Goal: Transaction & Acquisition: Obtain resource

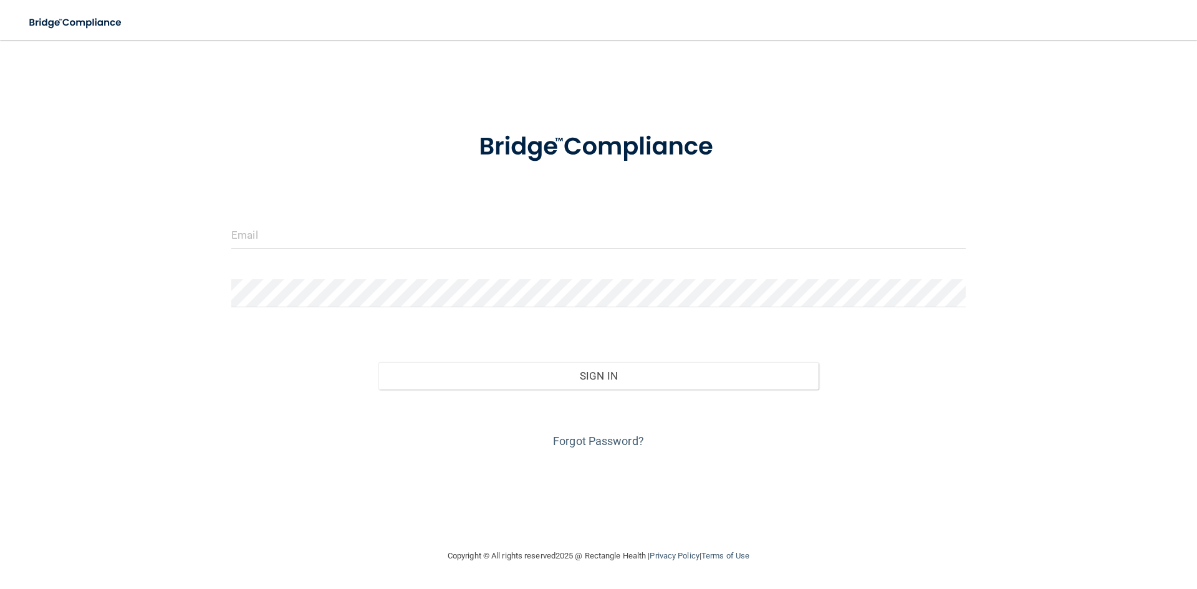
click at [277, 252] on div at bounding box center [598, 239] width 753 height 37
click at [284, 237] on input "email" at bounding box center [598, 235] width 734 height 28
type input "[EMAIL_ADDRESS][DOMAIN_NAME]"
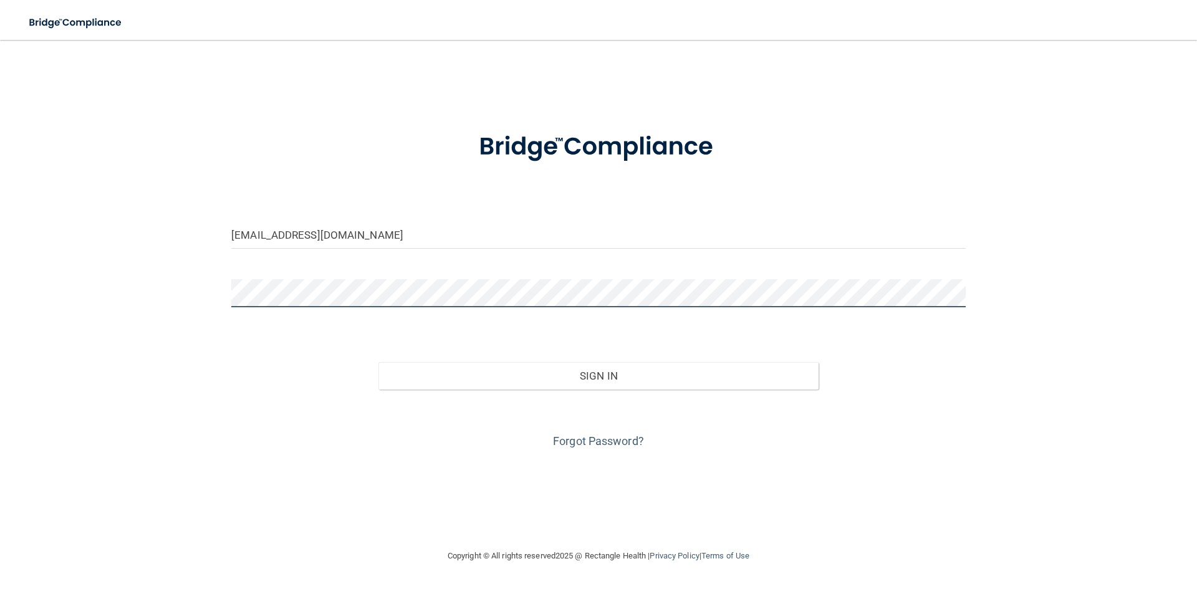
click at [378, 362] on button "Sign In" at bounding box center [598, 375] width 441 height 27
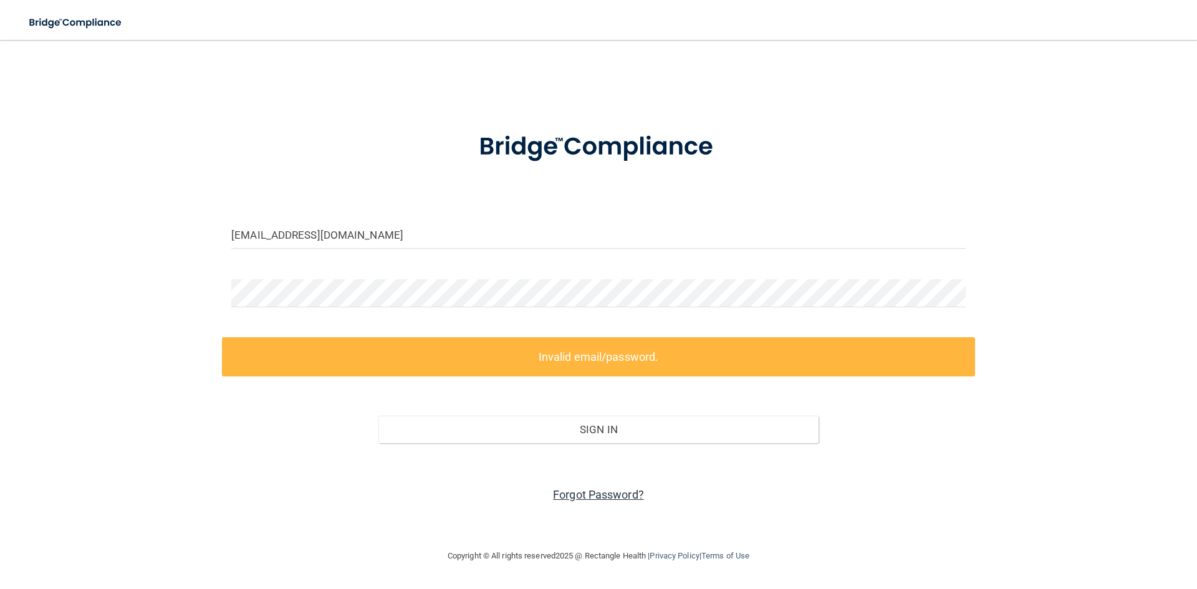
click at [575, 496] on link "Forgot Password?" at bounding box center [598, 494] width 91 height 13
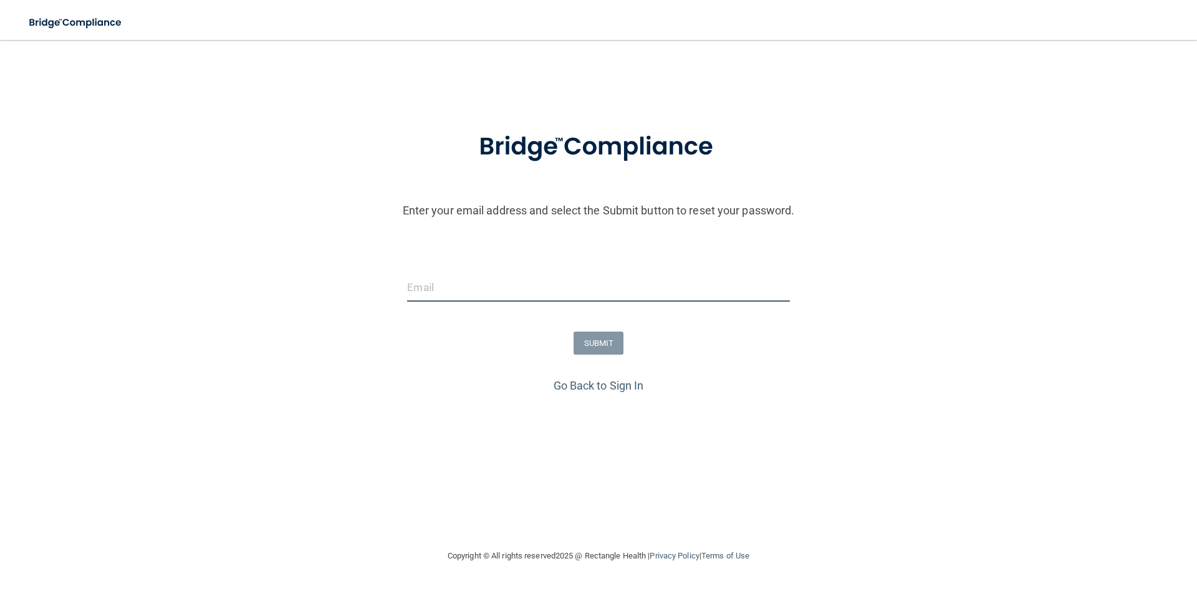
click at [480, 292] on input "email" at bounding box center [598, 288] width 382 height 28
type input "[EMAIL_ADDRESS][DOMAIN_NAME]"
click at [588, 357] on form "Enter your email address and select the Submit button to reset your password. p…" at bounding box center [598, 245] width 1184 height 261
click at [590, 350] on button "SUBMIT" at bounding box center [598, 343] width 50 height 23
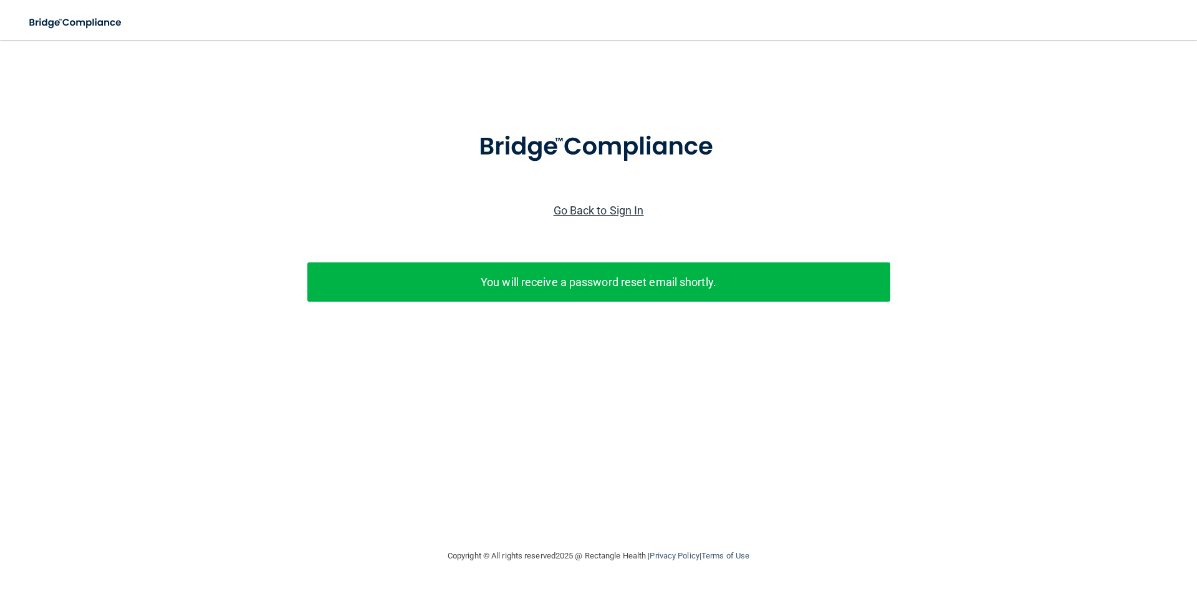
click at [600, 211] on link "Go Back to Sign In" at bounding box center [598, 210] width 90 height 13
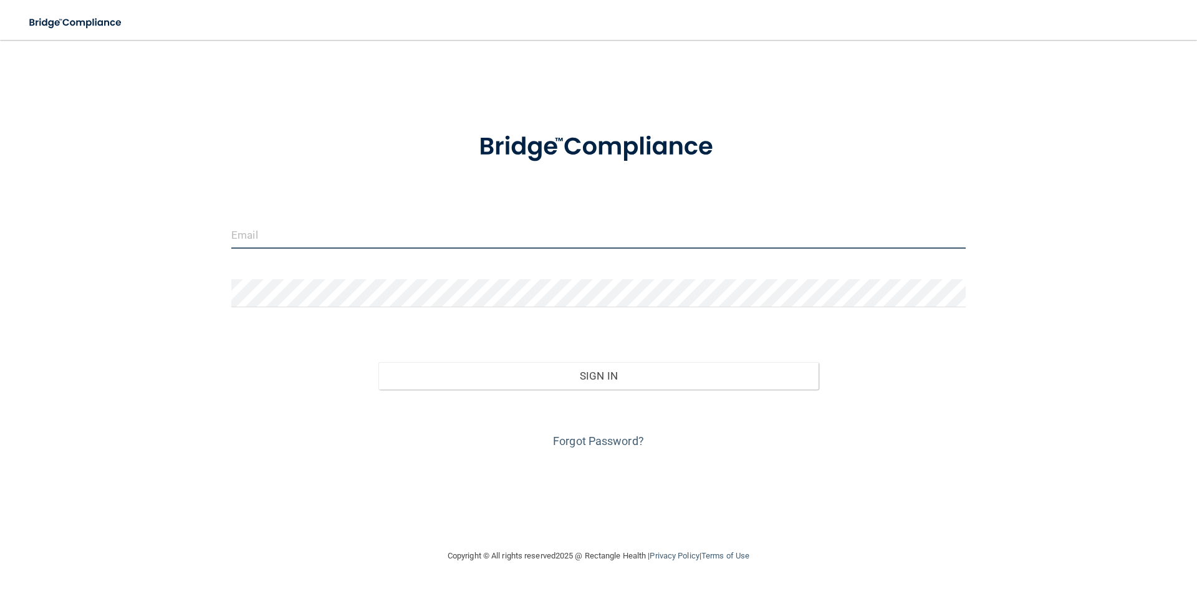
click at [447, 237] on input "email" at bounding box center [598, 235] width 734 height 28
type input "[EMAIL_ADDRESS][DOMAIN_NAME]"
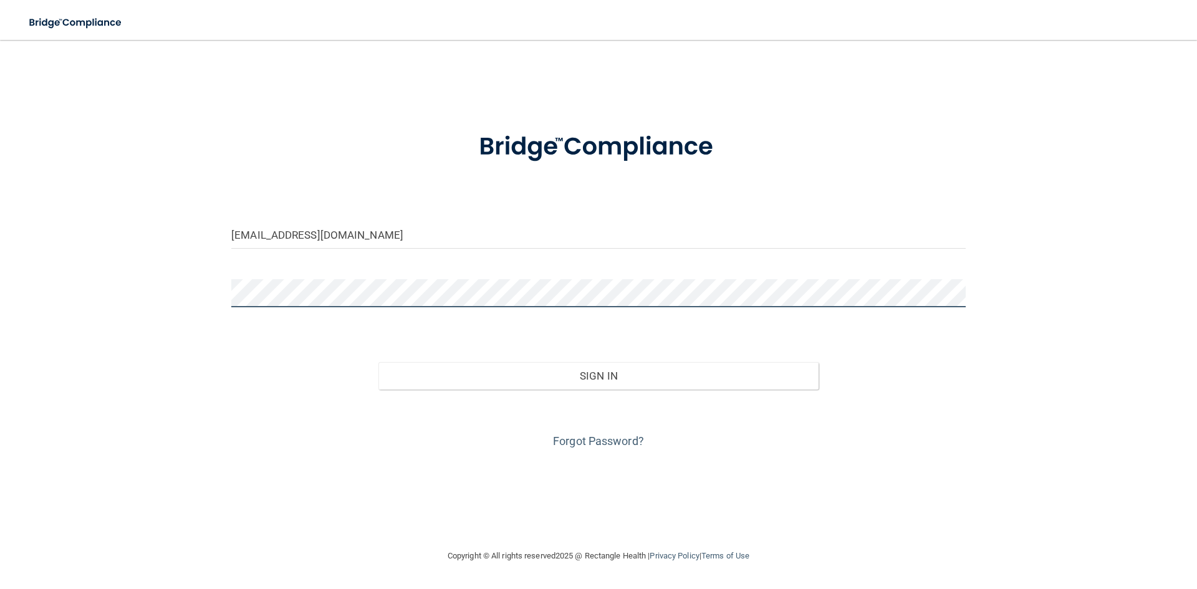
click at [378, 362] on button "Sign In" at bounding box center [598, 375] width 441 height 27
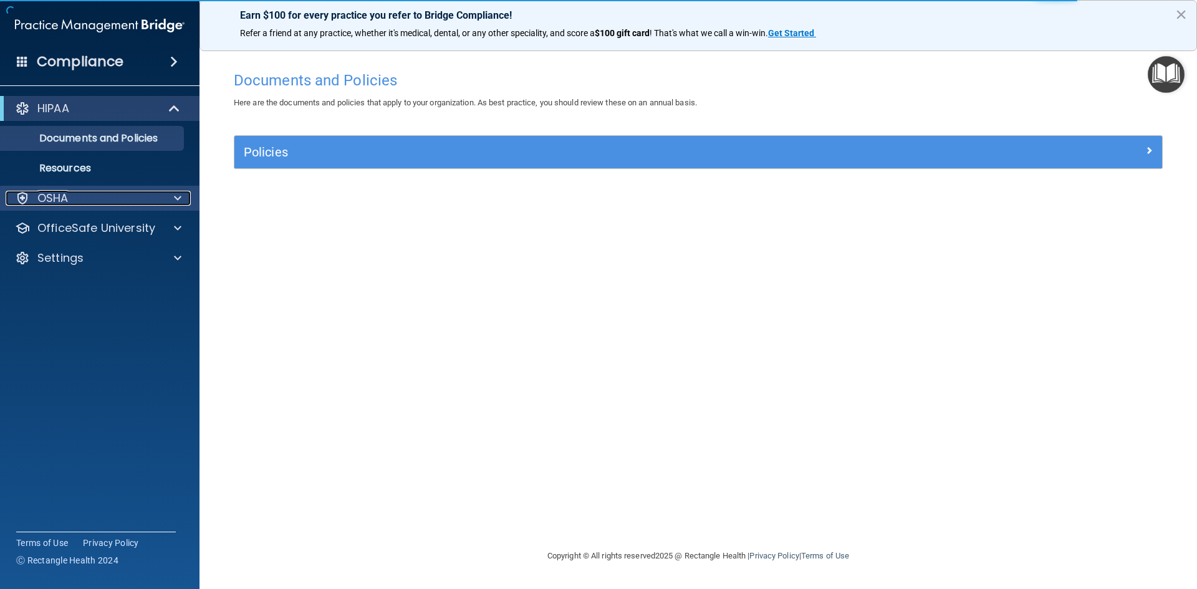
click at [102, 195] on div "OSHA" at bounding box center [83, 198] width 155 height 15
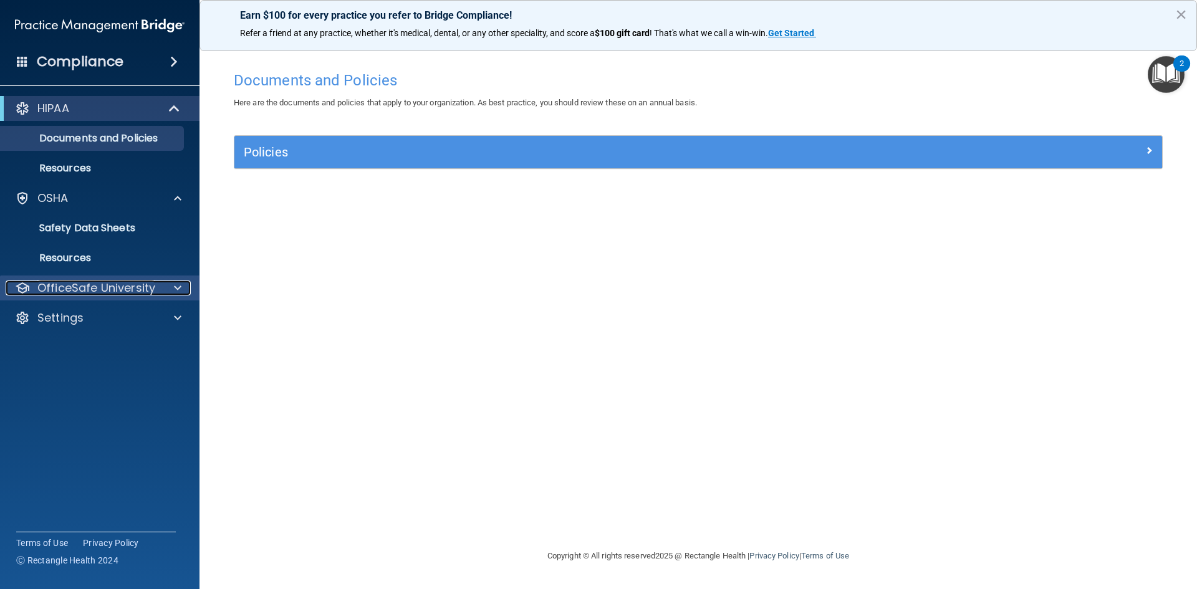
click at [89, 293] on p "OfficeSafe University" at bounding box center [96, 287] width 118 height 15
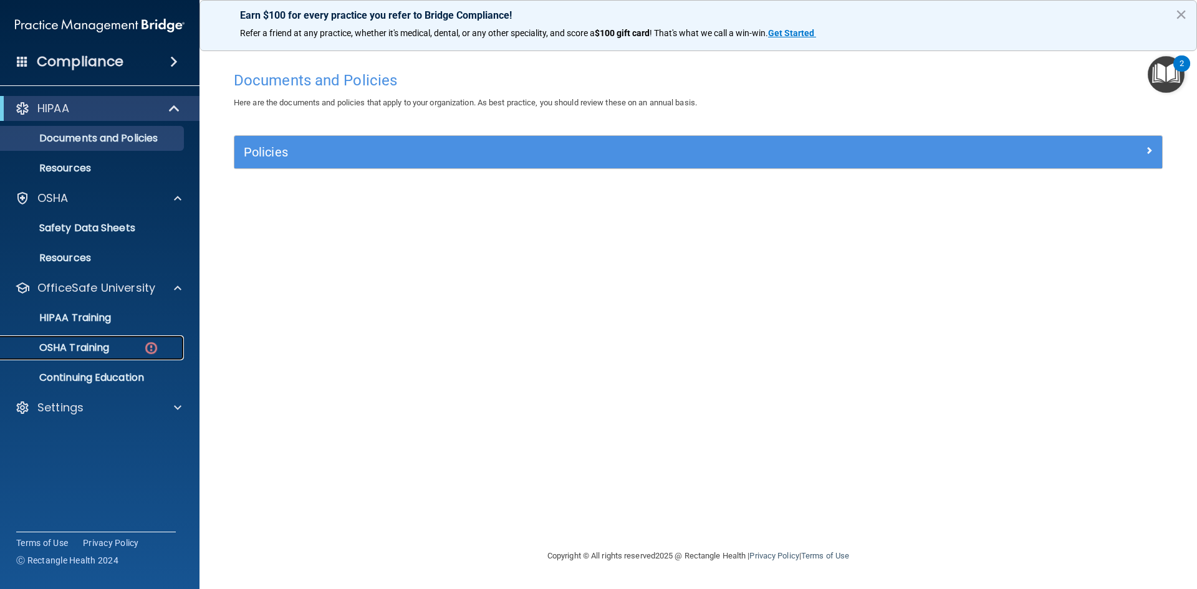
click at [87, 348] on p "OSHA Training" at bounding box center [58, 348] width 101 height 12
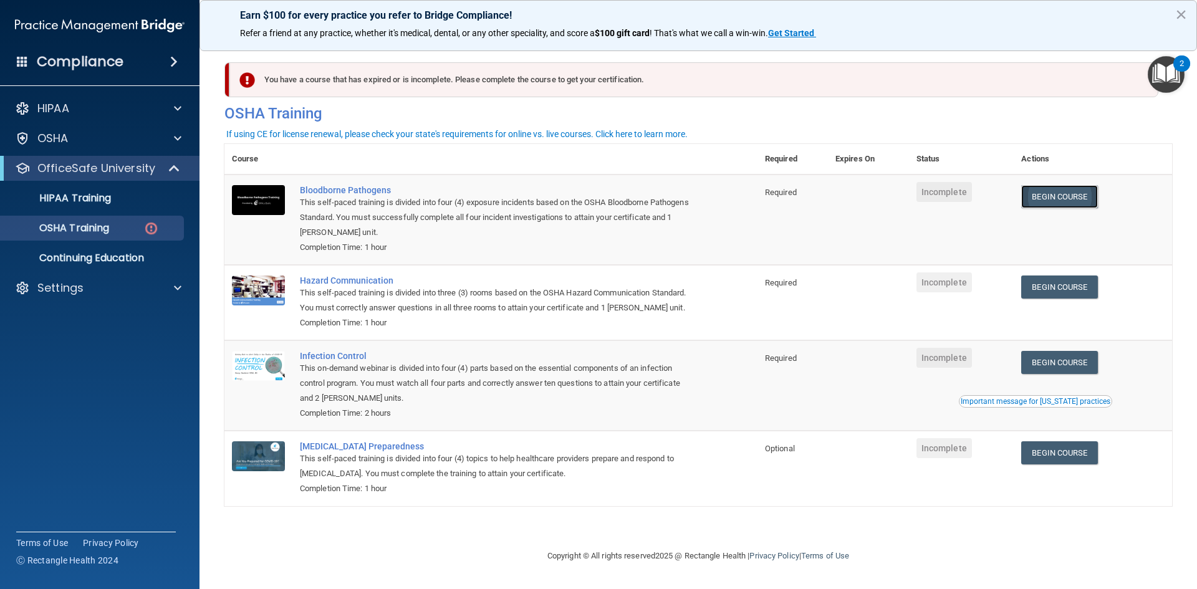
click at [1074, 192] on link "Begin Course" at bounding box center [1059, 196] width 76 height 23
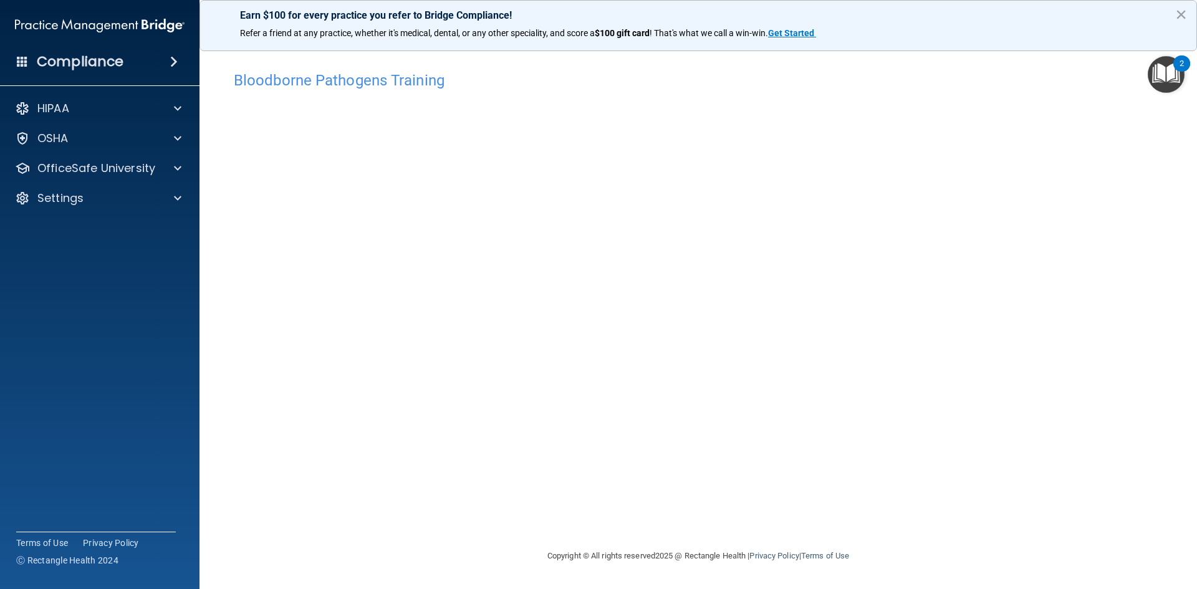
click at [1166, 71] on img "Open Resource Center, 2 new notifications" at bounding box center [1165, 74] width 37 height 37
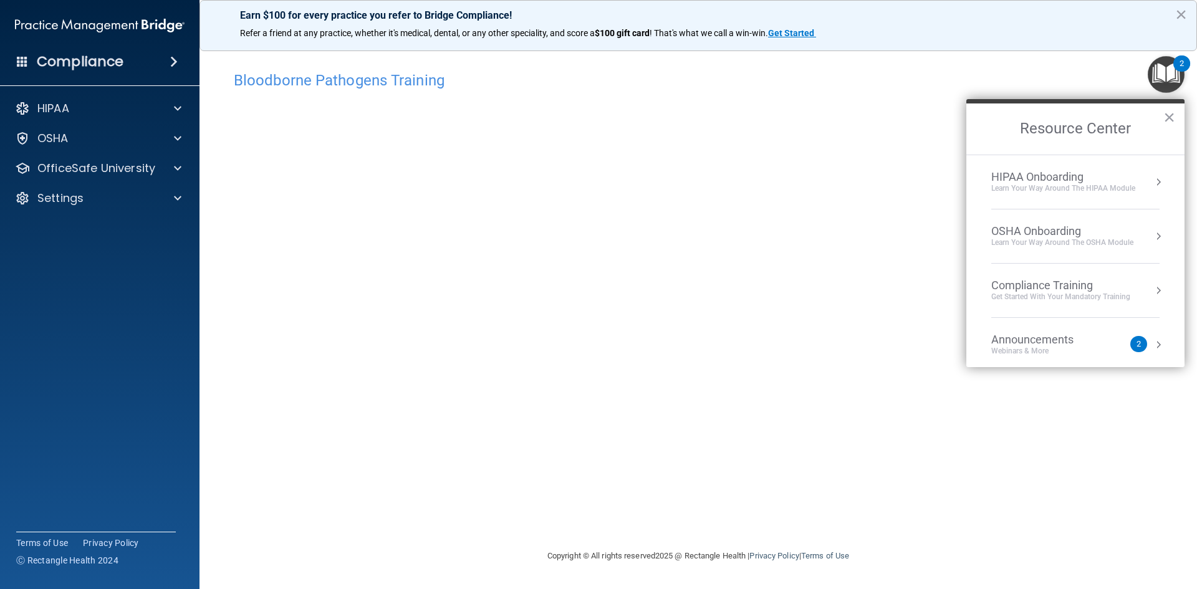
click at [1076, 242] on div "Learn your way around the OSHA module" at bounding box center [1062, 242] width 142 height 11
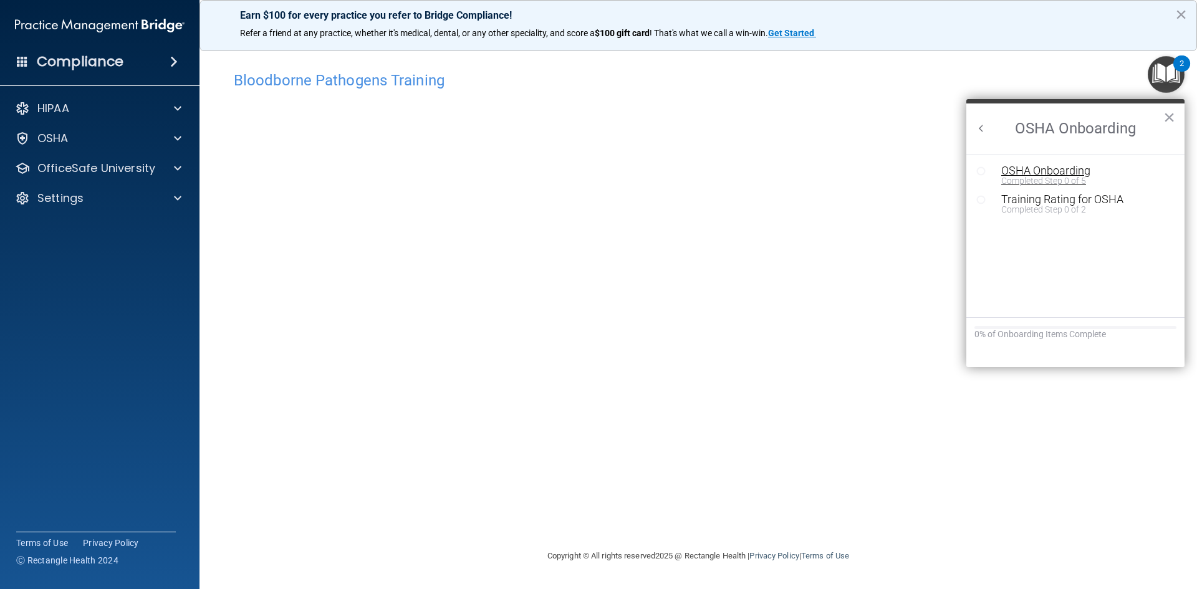
click at [1056, 172] on div "OSHA Onboarding" at bounding box center [1084, 170] width 167 height 11
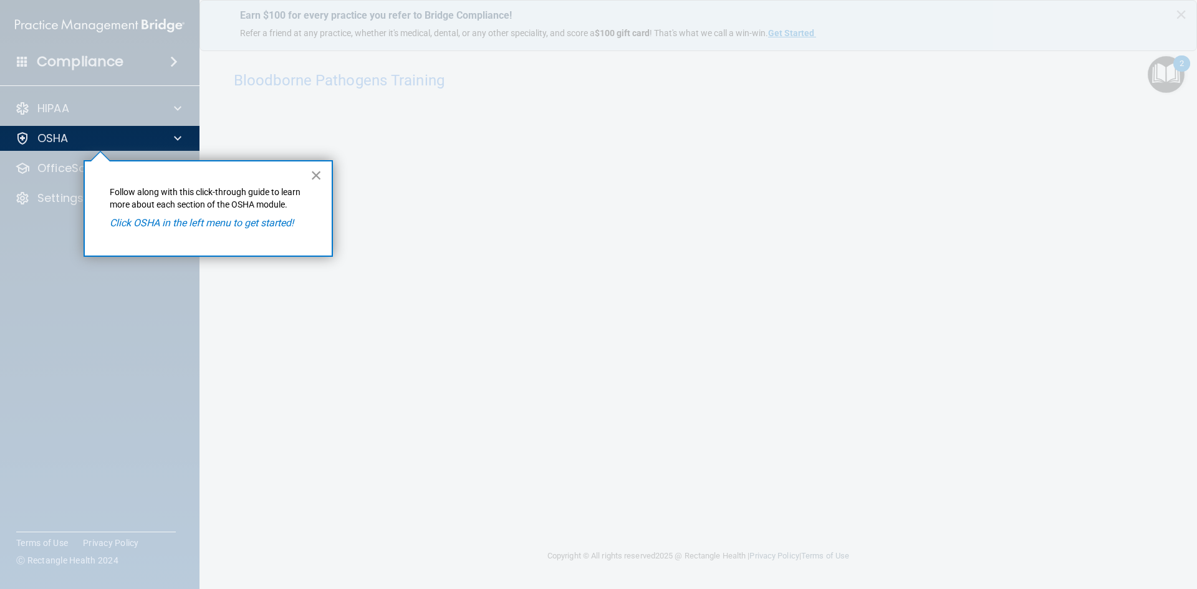
click at [312, 175] on button "×" at bounding box center [316, 175] width 12 height 20
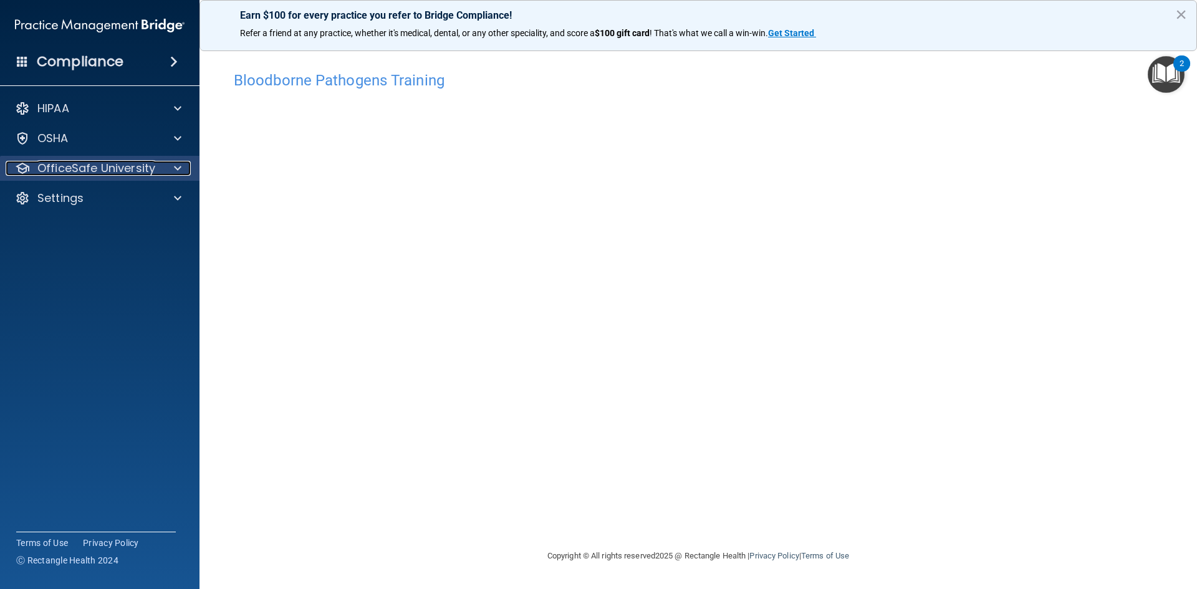
click at [82, 173] on p "OfficeSafe University" at bounding box center [96, 168] width 118 height 15
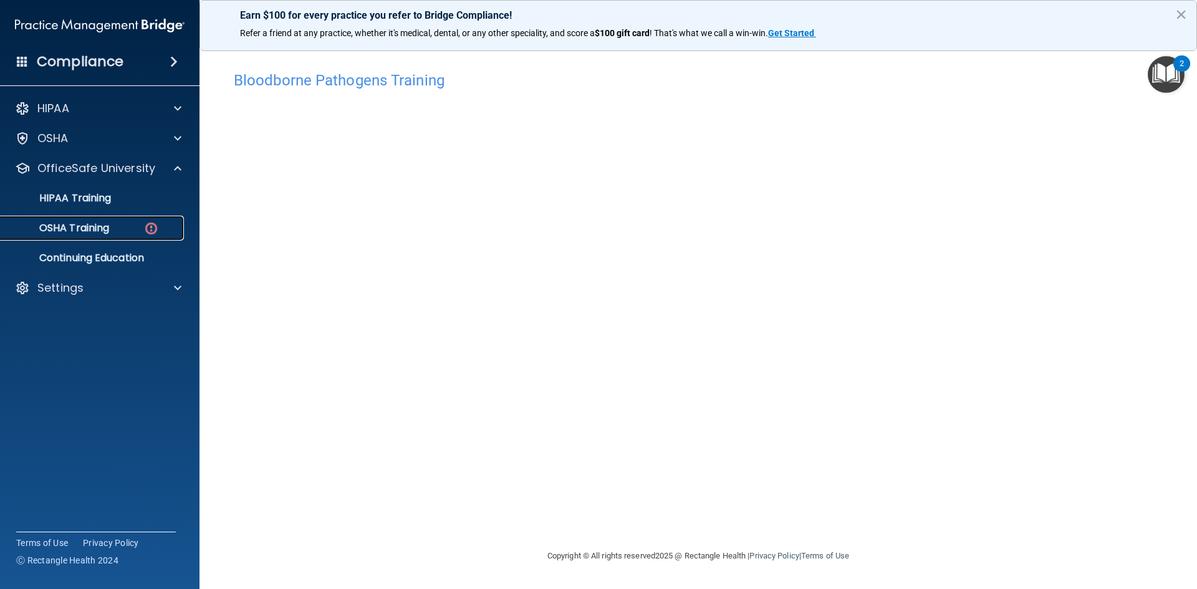
click at [85, 226] on p "OSHA Training" at bounding box center [58, 228] width 101 height 12
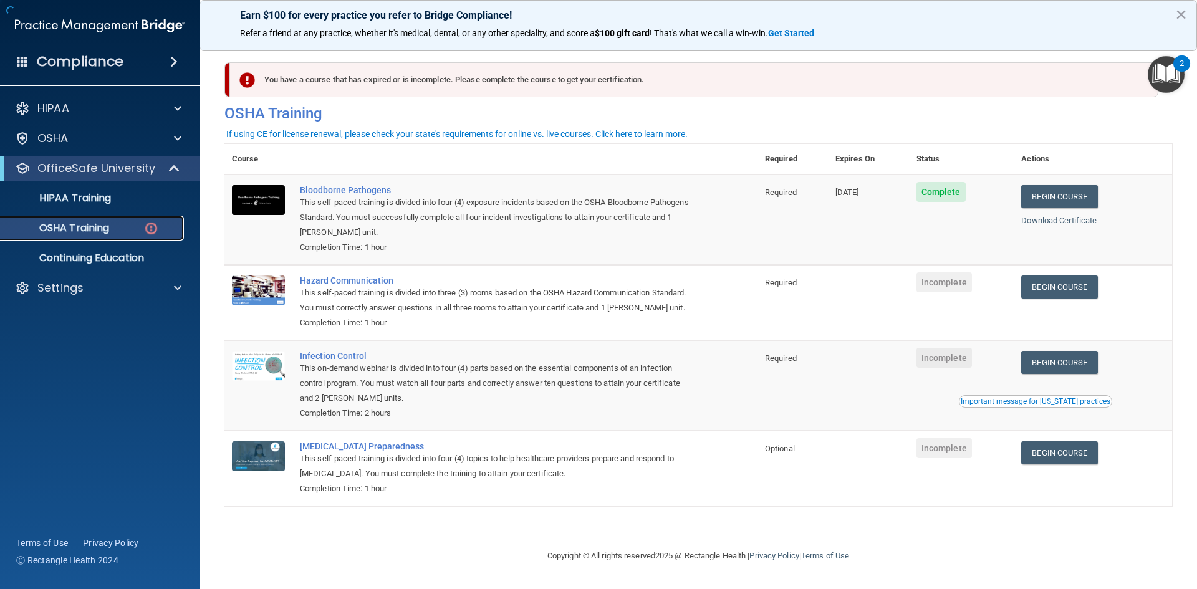
click at [150, 229] on img at bounding box center [151, 229] width 16 height 16
click at [1053, 293] on link "Begin Course" at bounding box center [1059, 286] width 76 height 23
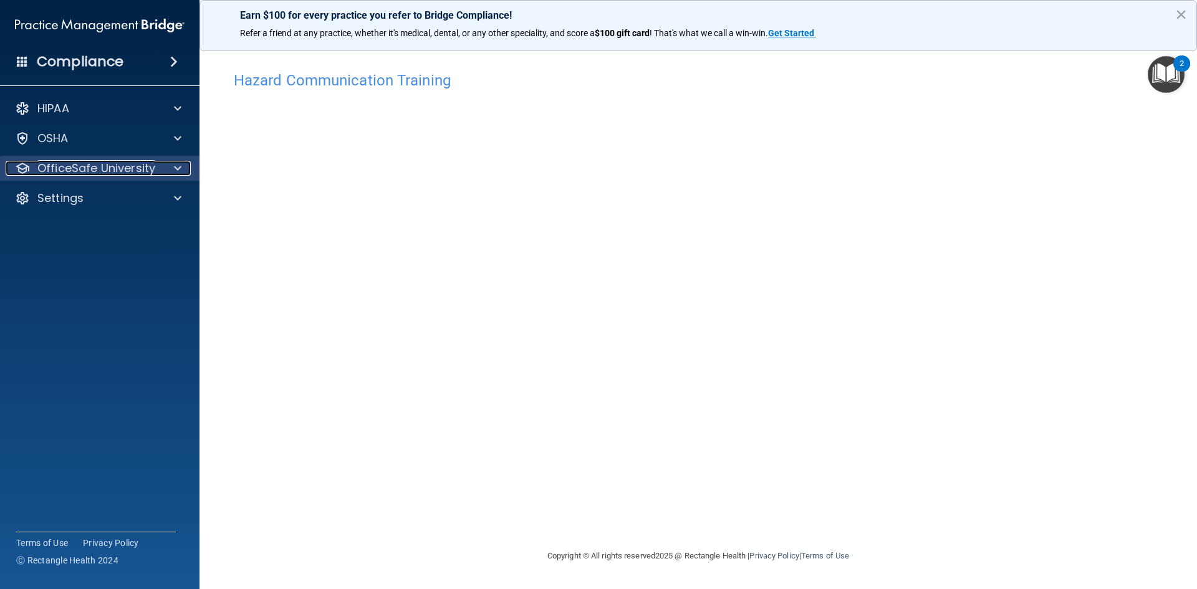
click at [143, 170] on p "OfficeSafe University" at bounding box center [96, 168] width 118 height 15
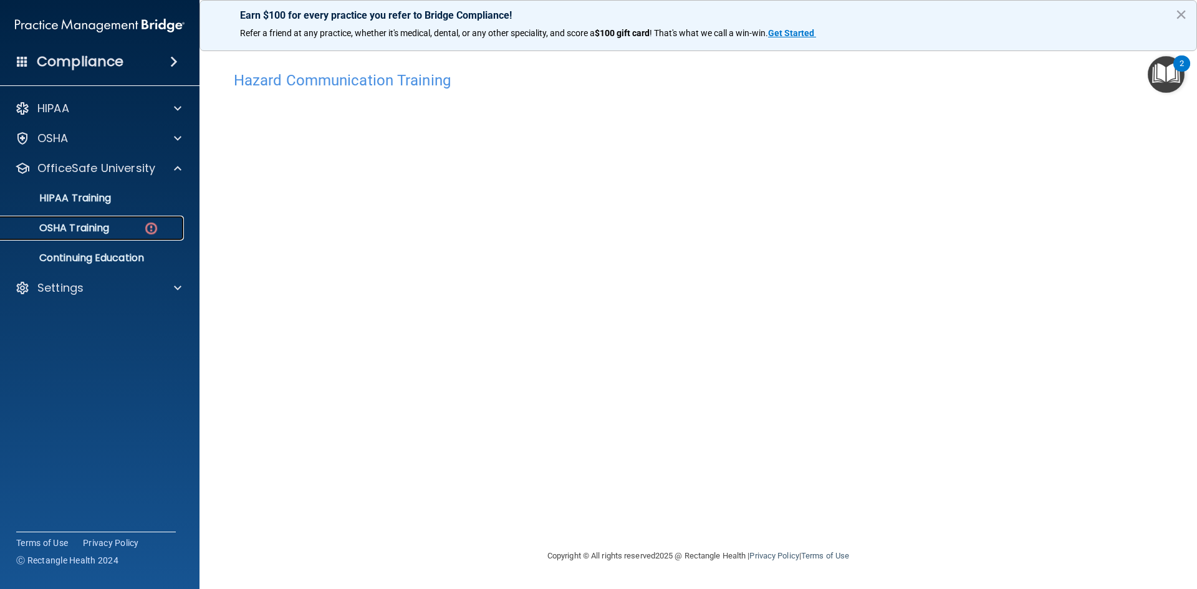
click at [93, 224] on p "OSHA Training" at bounding box center [58, 228] width 101 height 12
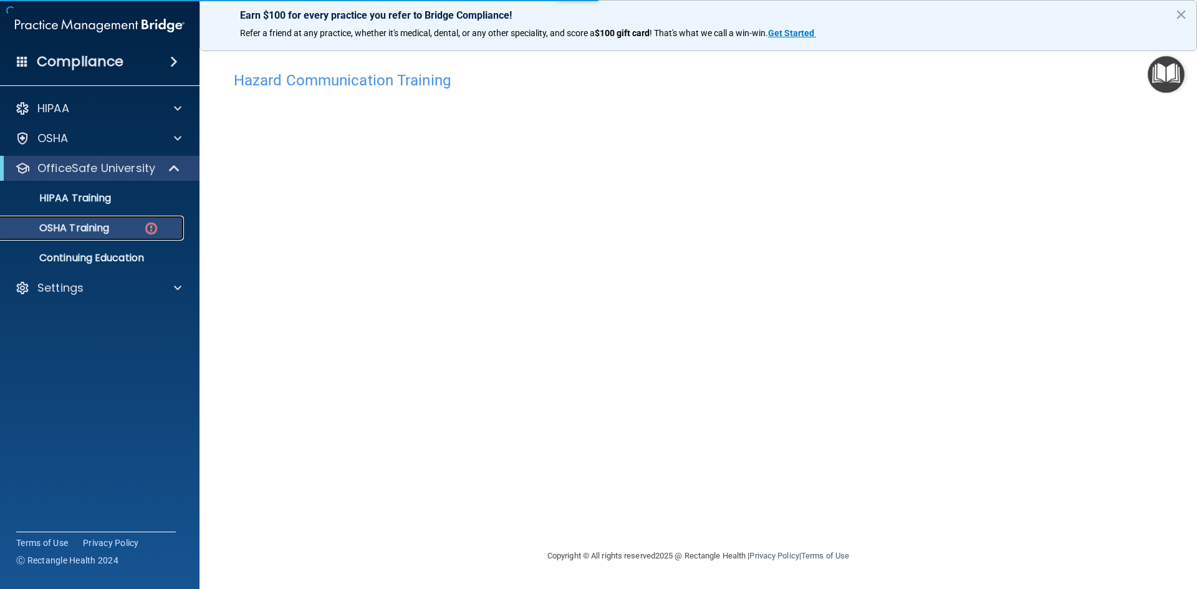
click at [150, 233] on img at bounding box center [151, 229] width 16 height 16
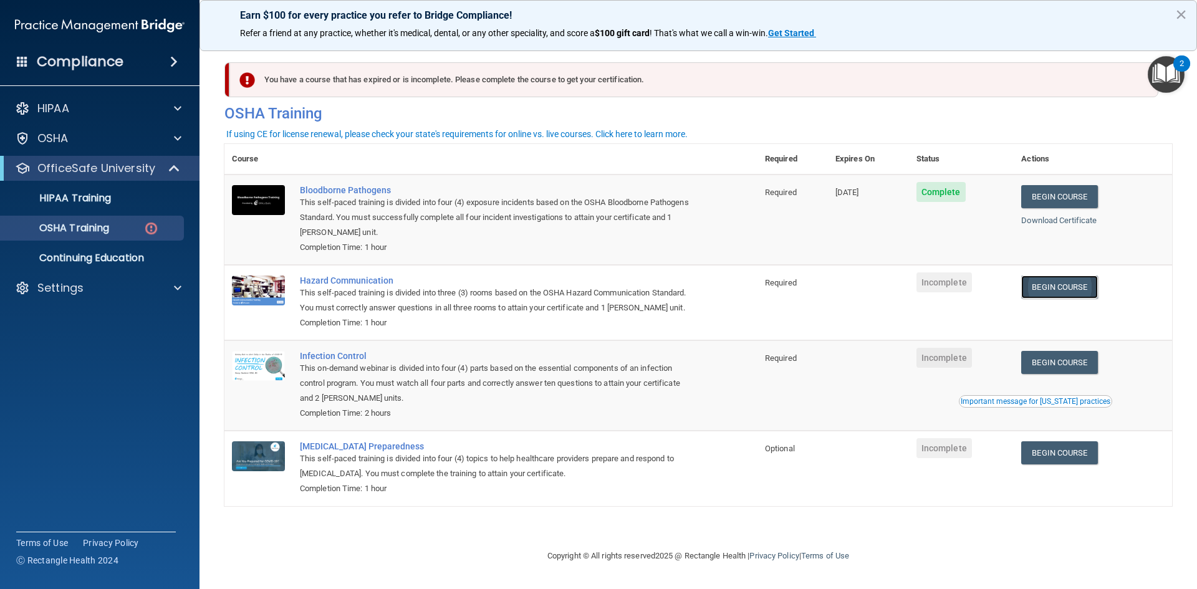
click at [1069, 290] on link "Begin Course" at bounding box center [1059, 286] width 76 height 23
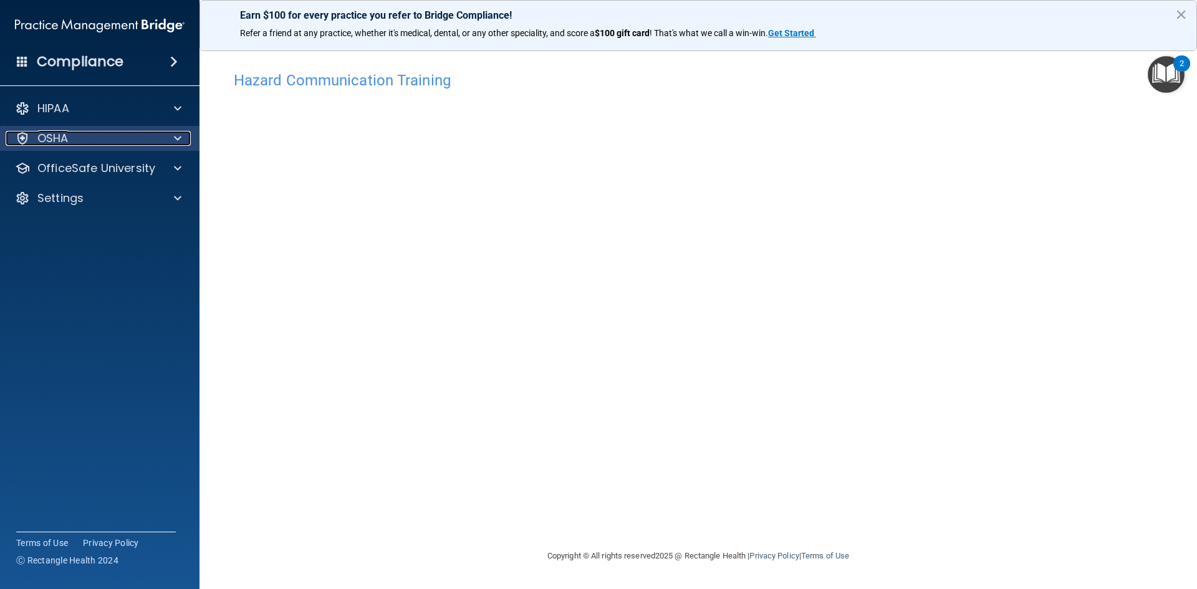
click at [175, 135] on span at bounding box center [177, 138] width 7 height 15
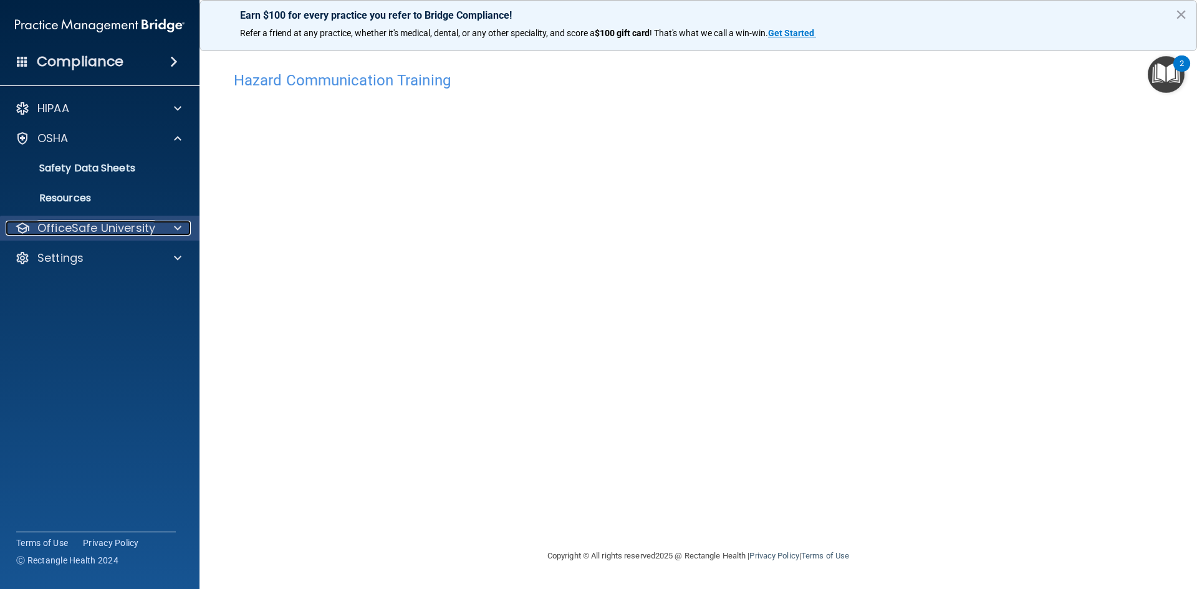
click at [153, 231] on p "OfficeSafe University" at bounding box center [96, 228] width 118 height 15
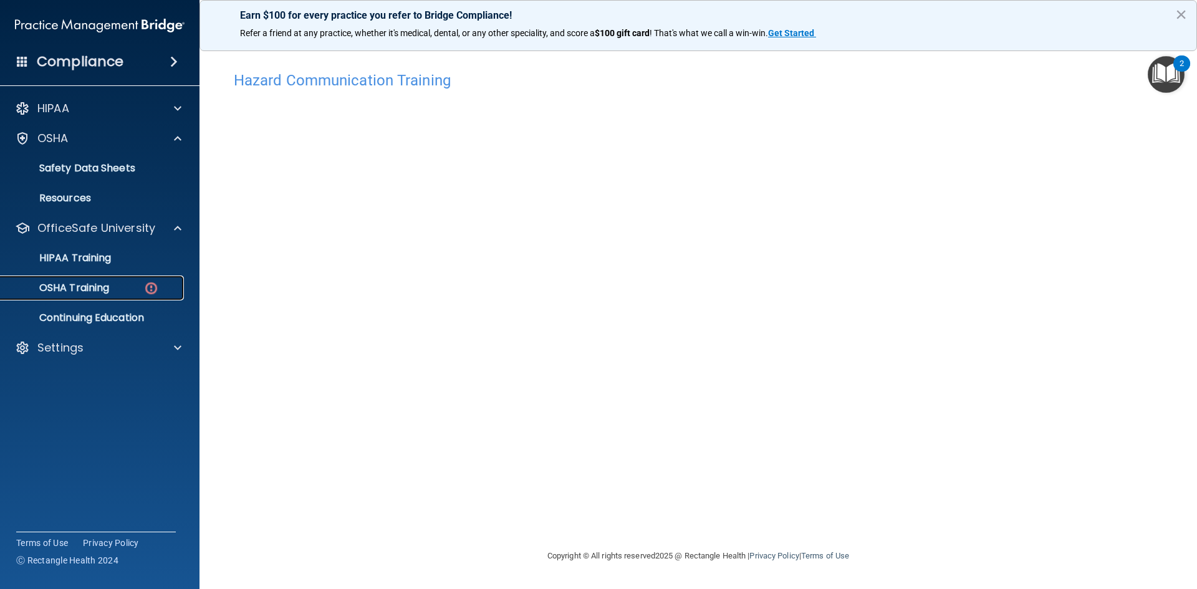
click at [150, 289] on img at bounding box center [151, 288] width 16 height 16
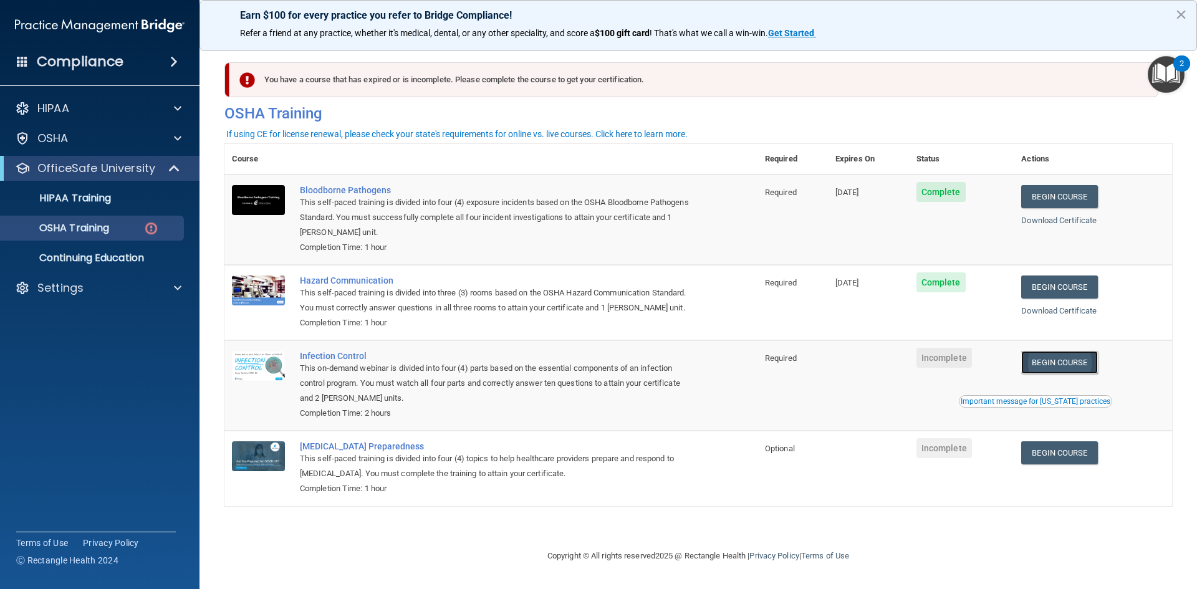
click at [1061, 364] on link "Begin Course" at bounding box center [1059, 362] width 76 height 23
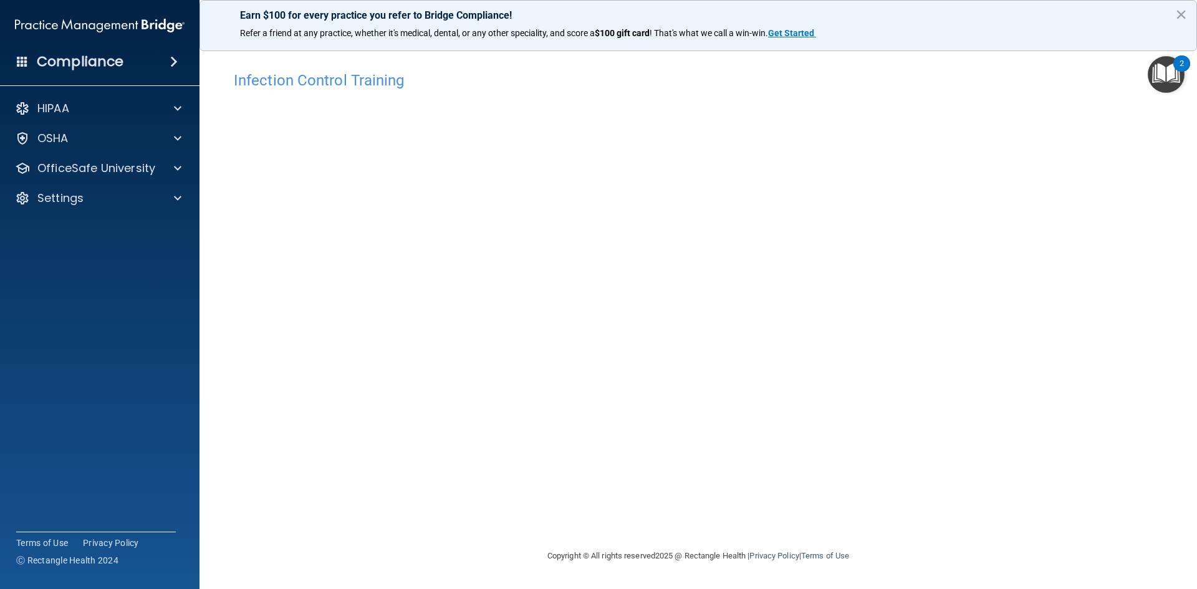
click at [899, 551] on div "Copyright © All rights reserved 2025 @ Rectangle Health | Privacy Policy | Term…" at bounding box center [698, 556] width 455 height 40
click at [82, 171] on p "OfficeSafe University" at bounding box center [96, 168] width 118 height 15
click at [149, 227] on img at bounding box center [151, 229] width 16 height 16
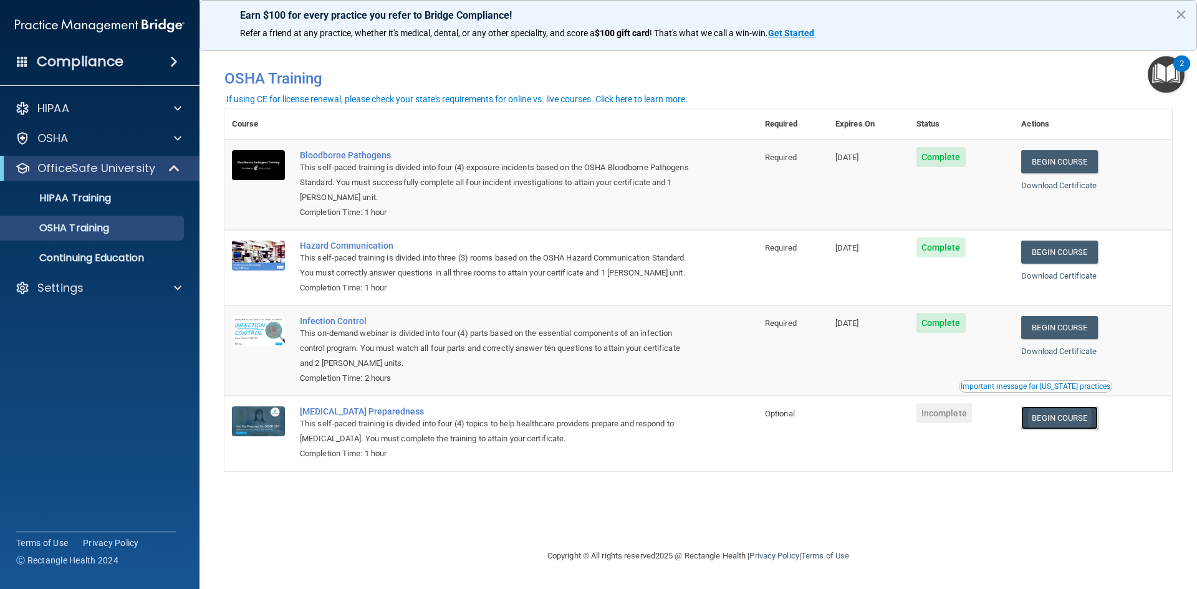
click at [1074, 426] on link "Begin Course" at bounding box center [1059, 417] width 76 height 23
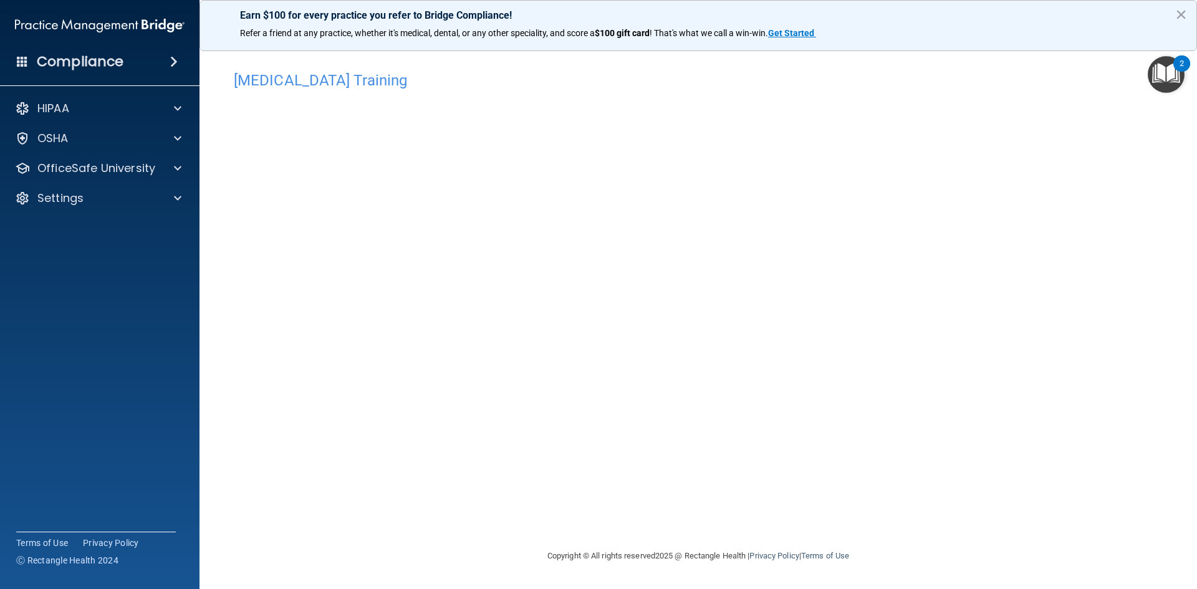
click at [932, 498] on div "[MEDICAL_DATA] Training This course doesn’t expire until . Are you sure you wan…" at bounding box center [697, 307] width 947 height 484
click at [170, 167] on div at bounding box center [175, 168] width 31 height 15
click at [903, 317] on div "[MEDICAL_DATA] Training This course doesn’t expire until . Are you sure you wan…" at bounding box center [697, 307] width 947 height 484
click at [949, 292] on div "[MEDICAL_DATA] Training This course doesn’t expire until . Are you sure you wan…" at bounding box center [697, 307] width 947 height 484
click at [949, 193] on div "[MEDICAL_DATA] Training This course doesn’t expire until . Are you sure you wan…" at bounding box center [697, 307] width 947 height 484
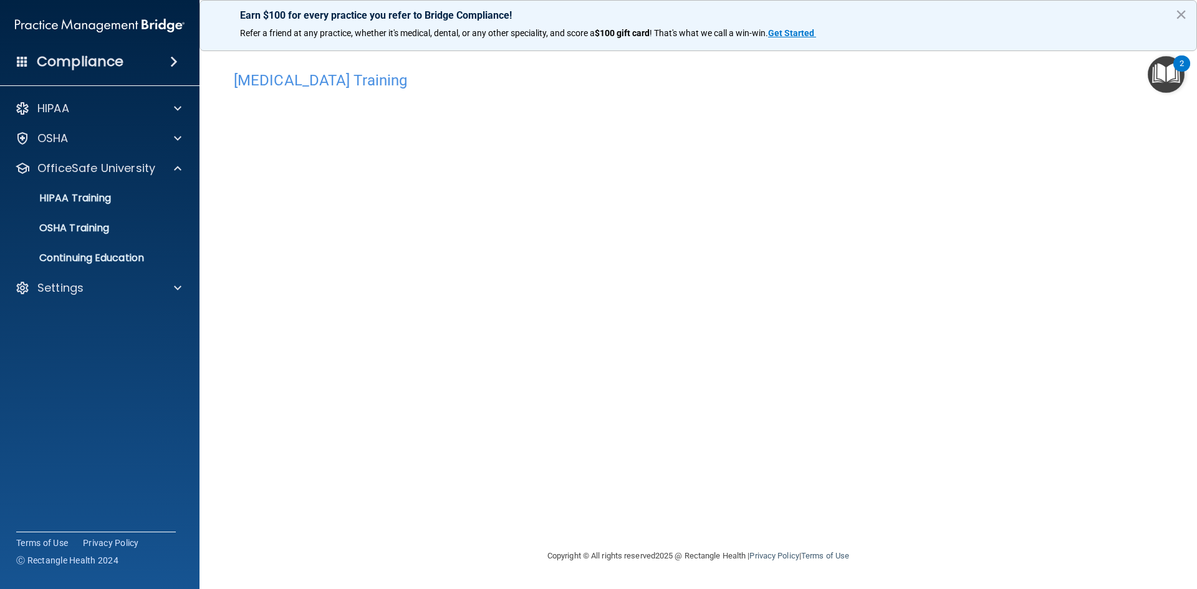
click at [361, 559] on footer "Copyright © All rights reserved 2025 @ Rectangle Health | Privacy Policy | Term…" at bounding box center [697, 556] width 947 height 41
click at [88, 231] on p "OSHA Training" at bounding box center [58, 228] width 101 height 12
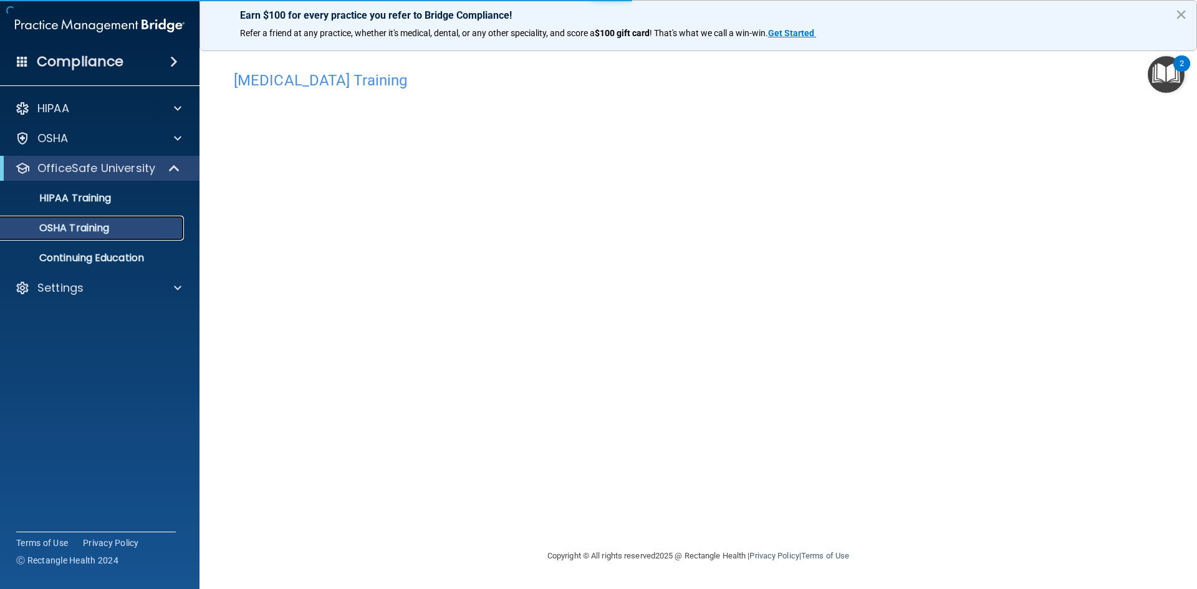
click at [88, 231] on p "OSHA Training" at bounding box center [58, 228] width 101 height 12
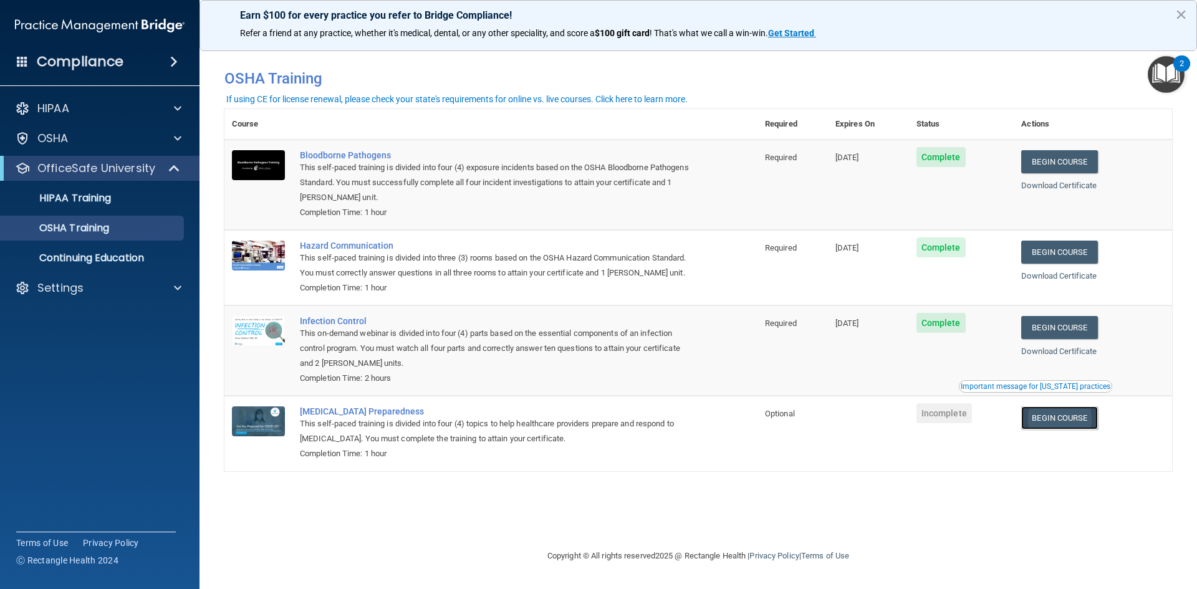
click at [1064, 416] on link "Begin Course" at bounding box center [1059, 417] width 76 height 23
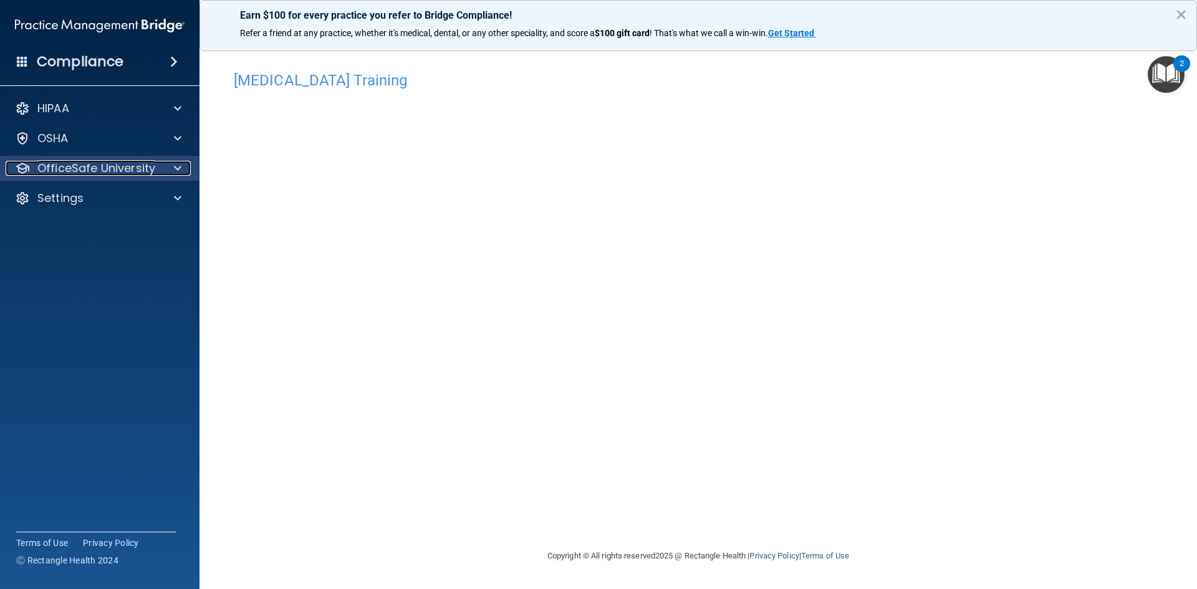
click at [175, 174] on span at bounding box center [177, 168] width 7 height 15
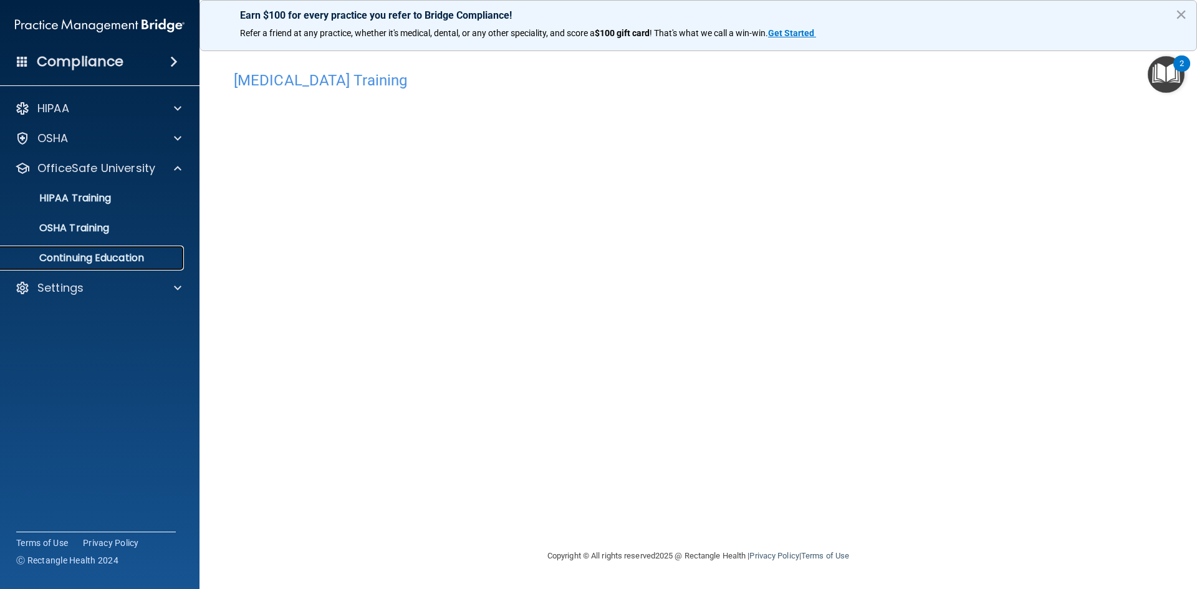
click at [133, 253] on p "Continuing Education" at bounding box center [93, 258] width 170 height 12
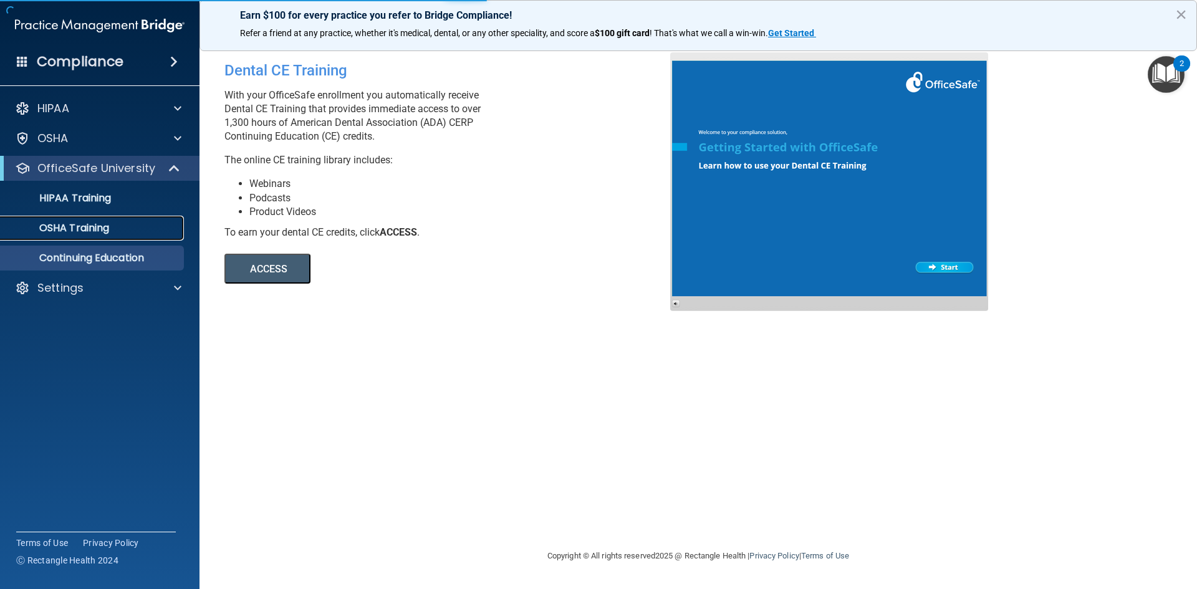
click at [100, 223] on p "OSHA Training" at bounding box center [58, 228] width 101 height 12
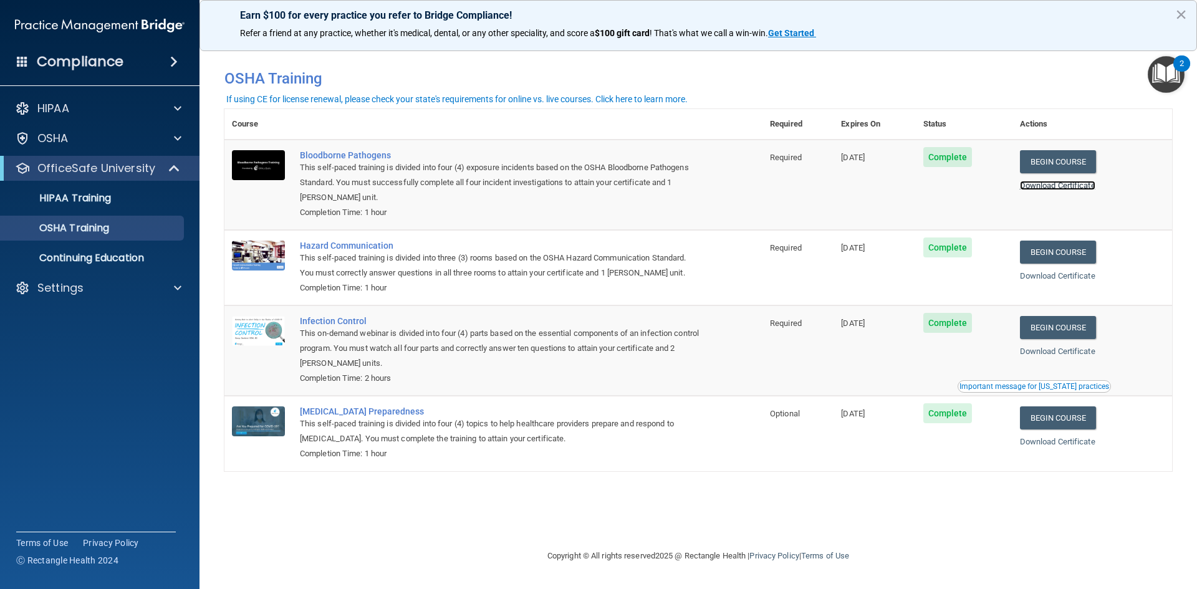
click at [1064, 186] on link "Download Certificate" at bounding box center [1057, 185] width 75 height 9
click at [1061, 276] on link "Download Certificate" at bounding box center [1057, 275] width 75 height 9
click at [1073, 356] on link "Download Certificate" at bounding box center [1057, 351] width 75 height 9
click at [1070, 443] on link "Download Certificate" at bounding box center [1057, 441] width 75 height 9
click at [99, 206] on link "HIPAA Training" at bounding box center [86, 198] width 196 height 25
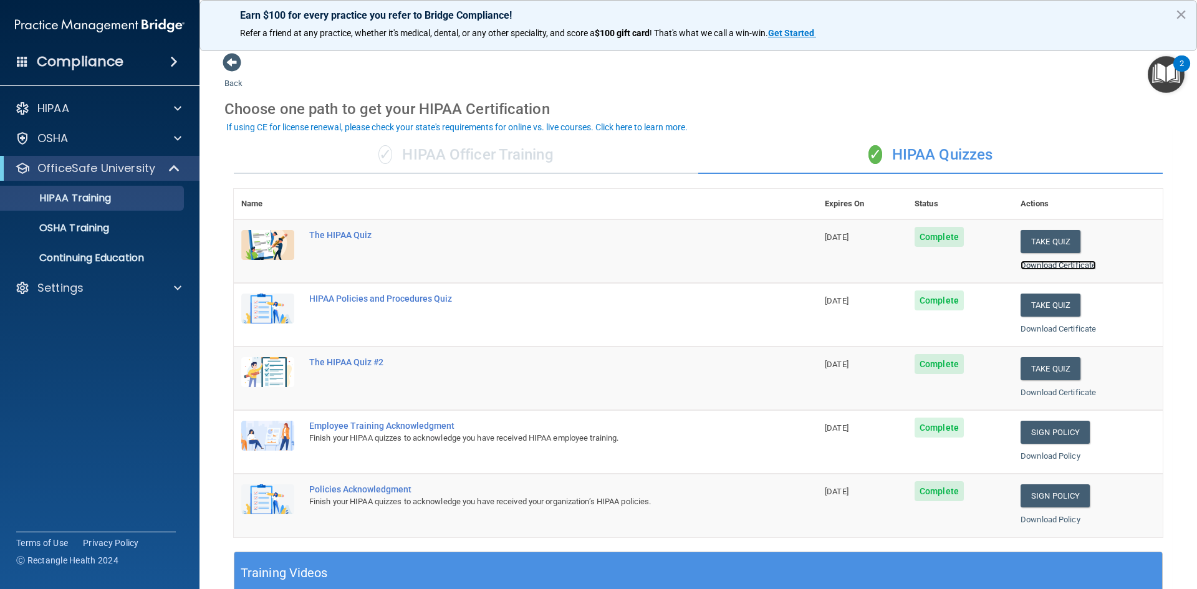
click at [1038, 266] on link "Download Certificate" at bounding box center [1057, 265] width 75 height 9
click at [1061, 328] on link "Download Certificate" at bounding box center [1057, 328] width 75 height 9
click at [1040, 395] on link "Download Certificate" at bounding box center [1057, 392] width 75 height 9
click at [1056, 457] on link "Download Policy" at bounding box center [1050, 455] width 60 height 9
click at [123, 289] on div "Settings" at bounding box center [83, 287] width 155 height 15
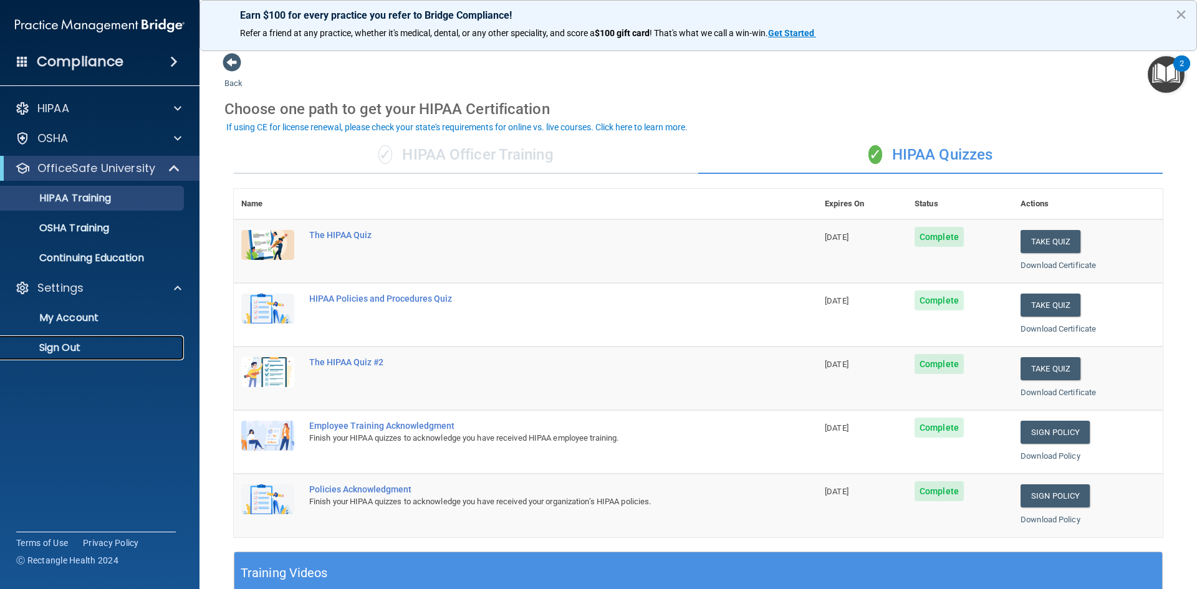
click at [98, 353] on p "Sign Out" at bounding box center [93, 348] width 170 height 12
